Goal: Check status: Check status

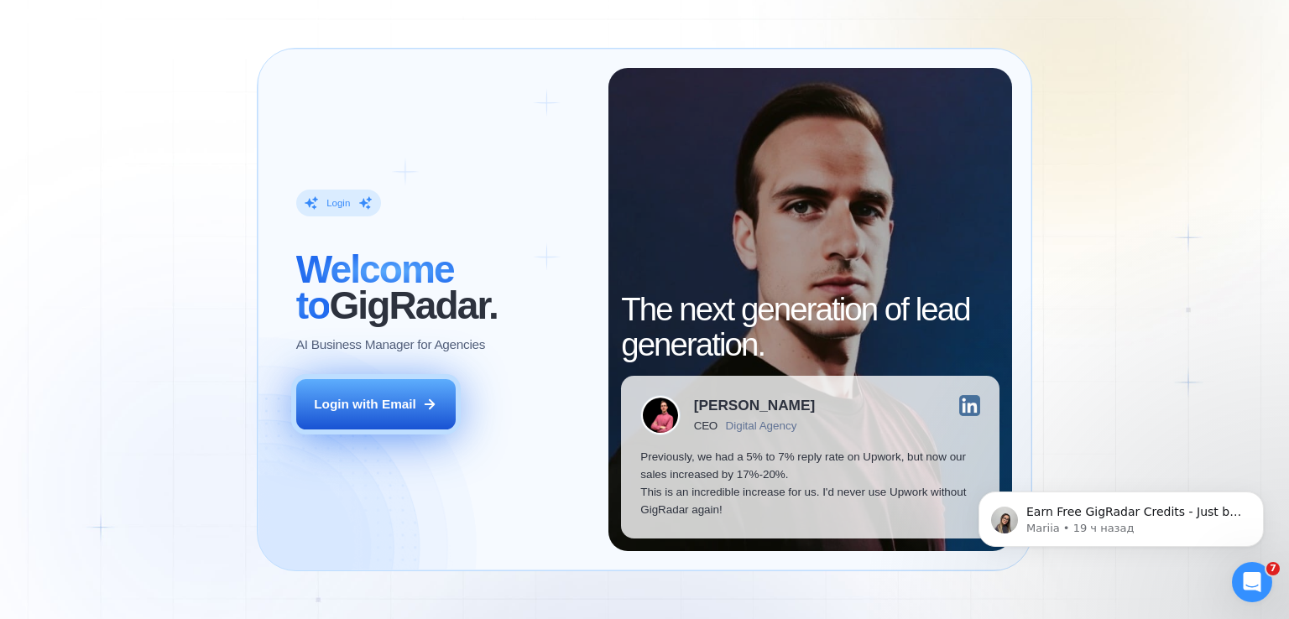
click at [357, 397] on div "Login with Email" at bounding box center [365, 404] width 102 height 18
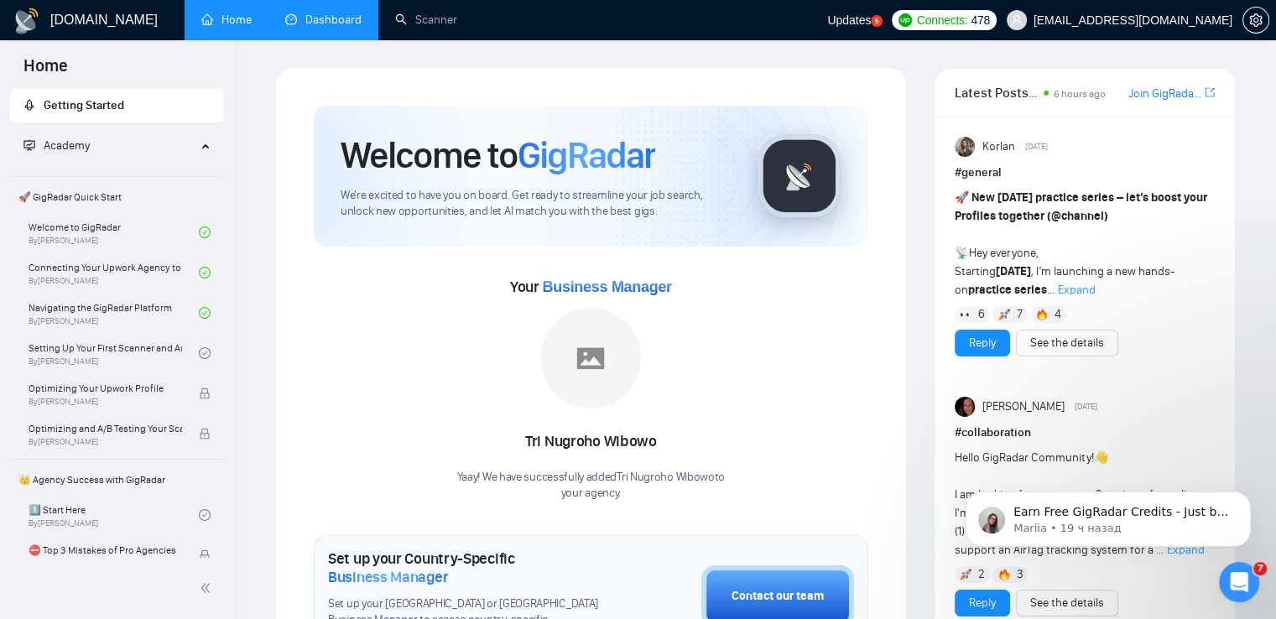
click at [302, 27] on link "Dashboard" at bounding box center [323, 20] width 76 height 14
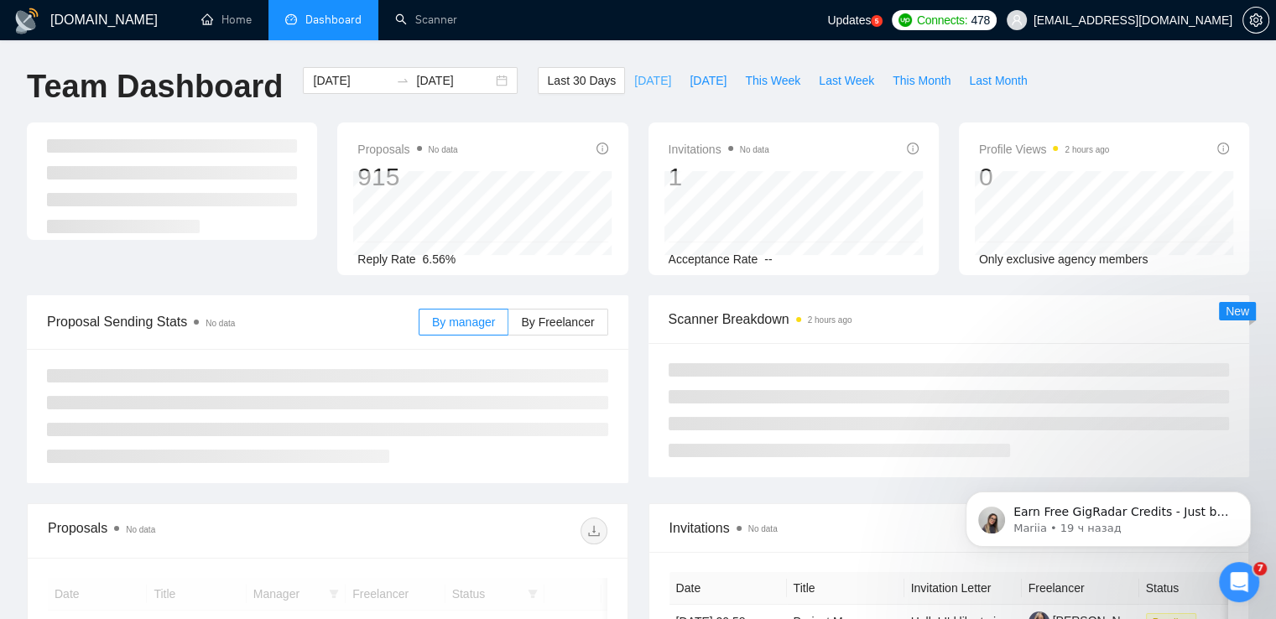
click at [634, 81] on span "Today" at bounding box center [652, 80] width 37 height 18
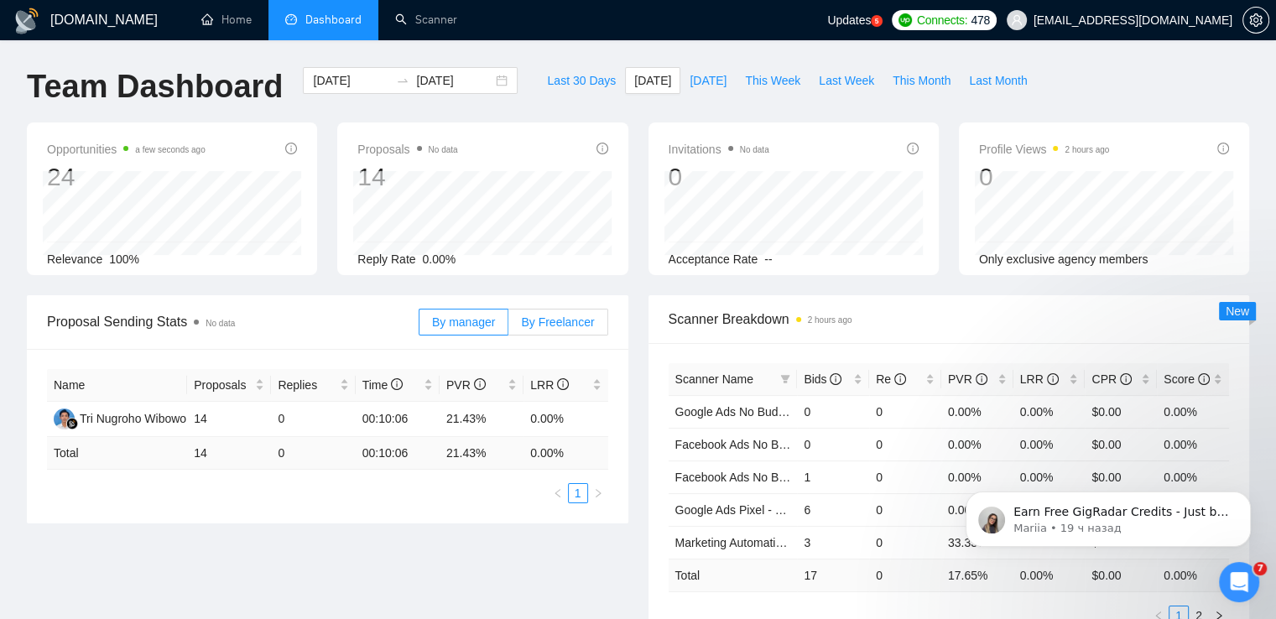
click at [582, 323] on span "By Freelancer" at bounding box center [557, 321] width 73 height 13
click at [508, 326] on input "By Freelancer" at bounding box center [508, 326] width 0 height 0
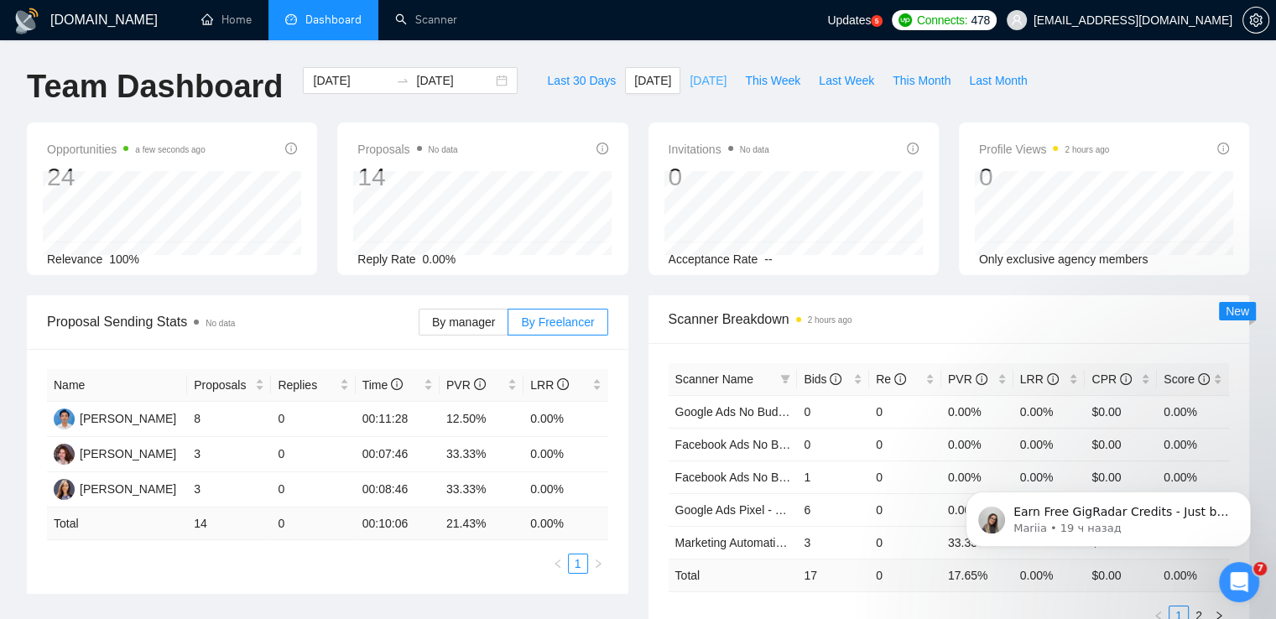
click at [690, 84] on span "Yesterday" at bounding box center [708, 80] width 37 height 18
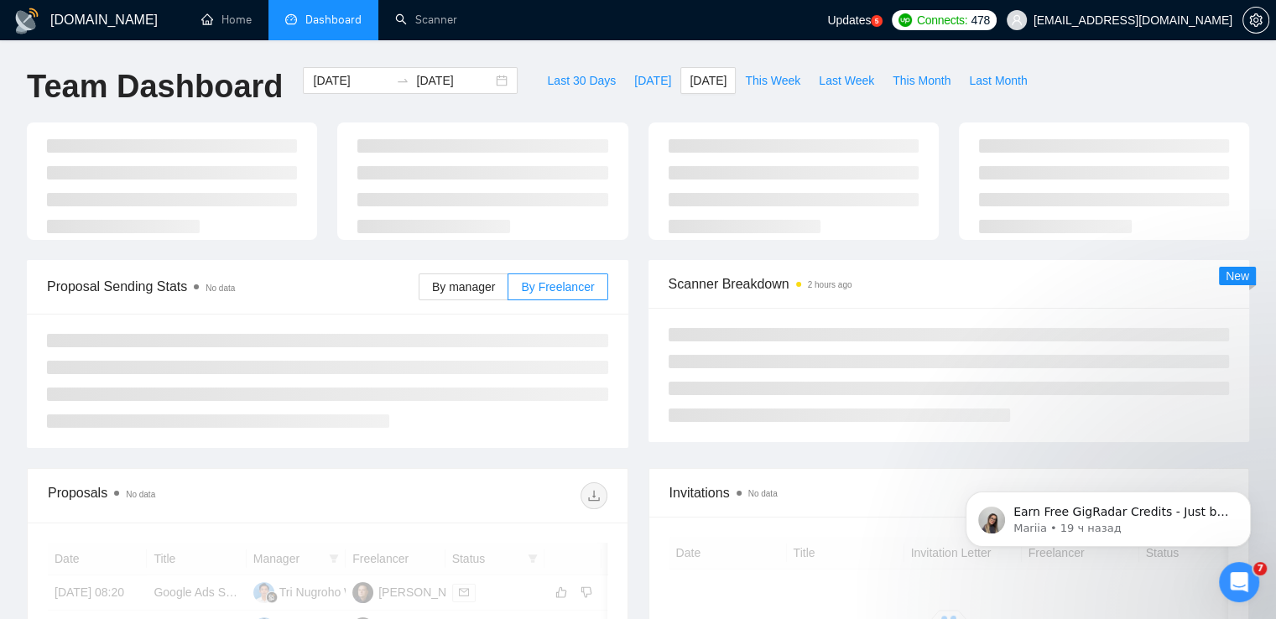
type input "2025-08-11"
